Goal: Information Seeking & Learning: Learn about a topic

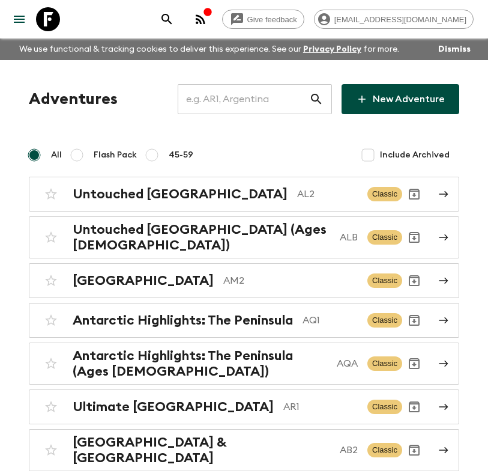
click at [261, 95] on input "text" at bounding box center [243, 99] width 131 height 34
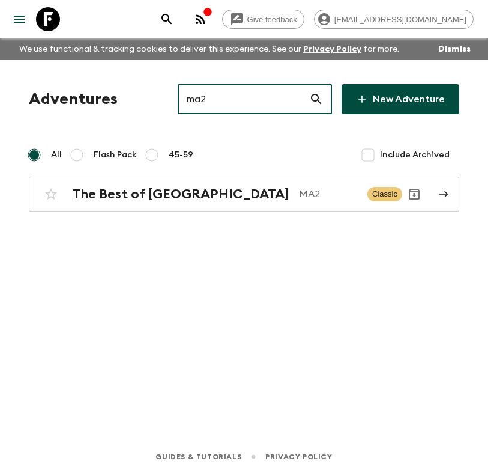
type input "ma2"
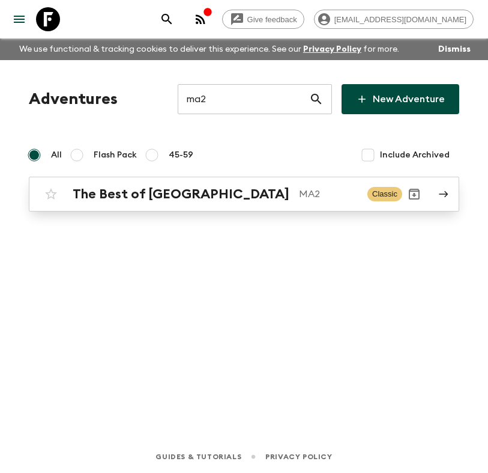
click at [201, 209] on div "Adventures ma2 ​ New Adventure All Flash Pack 45-59 Include Archived The Best o…" at bounding box center [244, 233] width 488 height 346
click at [201, 202] on div "The Best of Morocco MA2 Classic" at bounding box center [220, 194] width 363 height 24
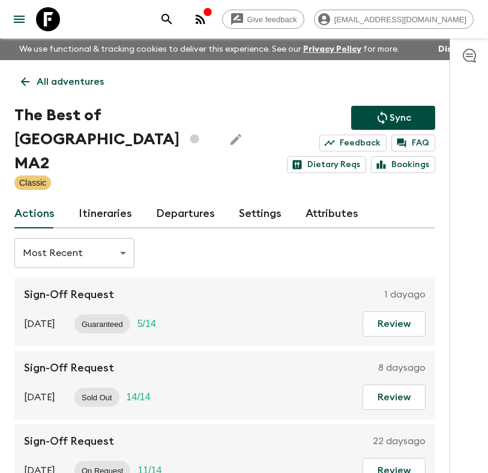
click at [73, 213] on div "Actions Itineraries Departures Settings Attributes" at bounding box center [224, 213] width 421 height 29
click at [93, 212] on link "Itineraries" at bounding box center [105, 213] width 53 height 29
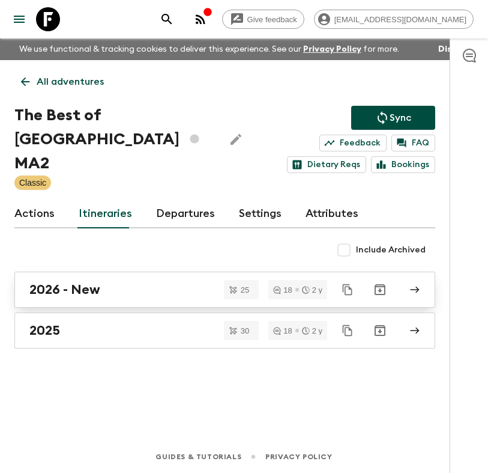
click at [97, 290] on h2 "2026 - New" at bounding box center [64, 290] width 71 height 16
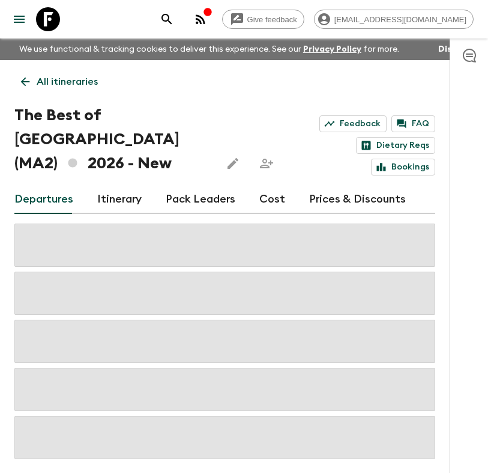
click at [260, 185] on link "Cost" at bounding box center [272, 199] width 26 height 29
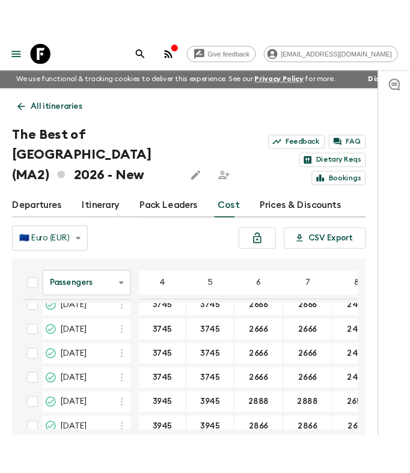
scroll to position [579, 0]
